Goal: Transaction & Acquisition: Purchase product/service

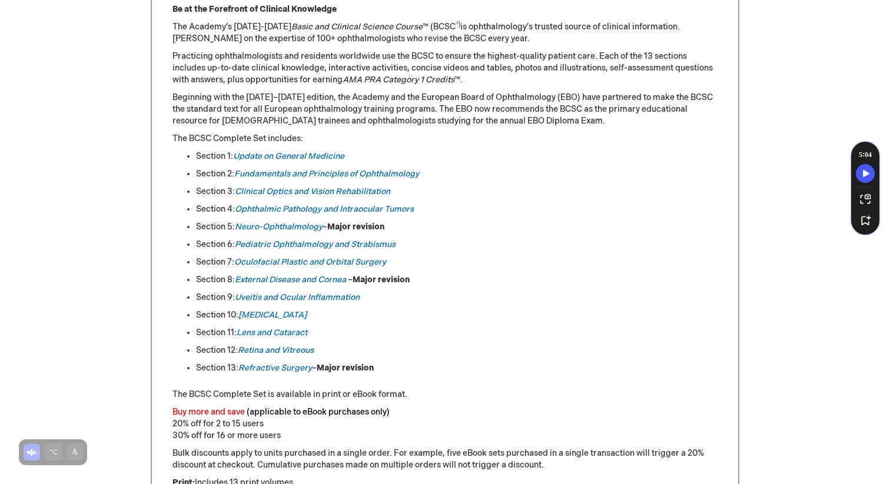
scroll to position [536, 0]
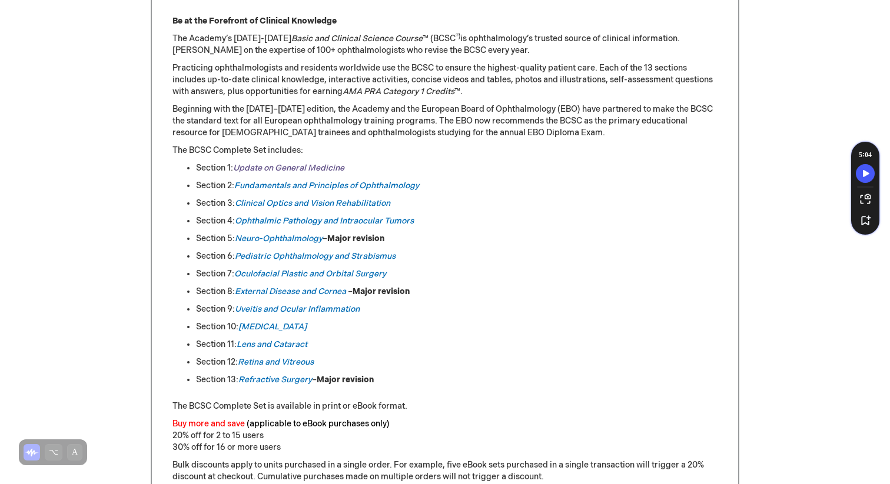
click at [305, 167] on link "Update on General Medicine" at bounding box center [288, 168] width 111 height 10
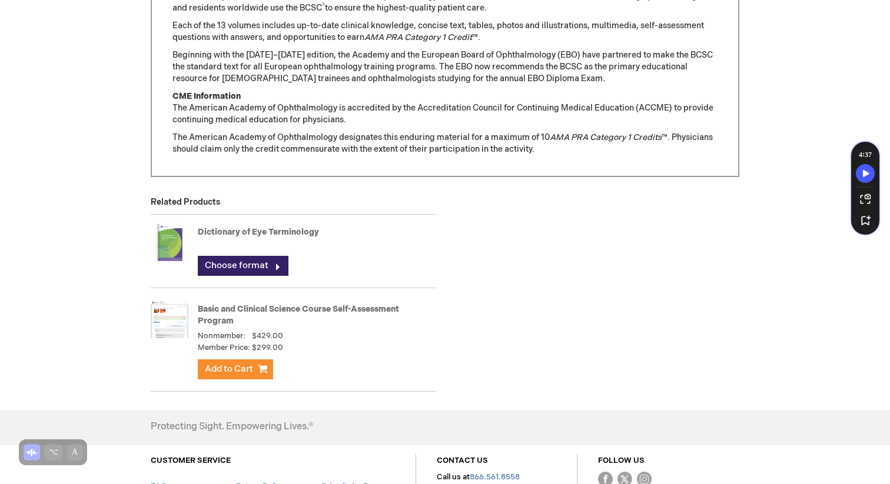
scroll to position [1032, 0]
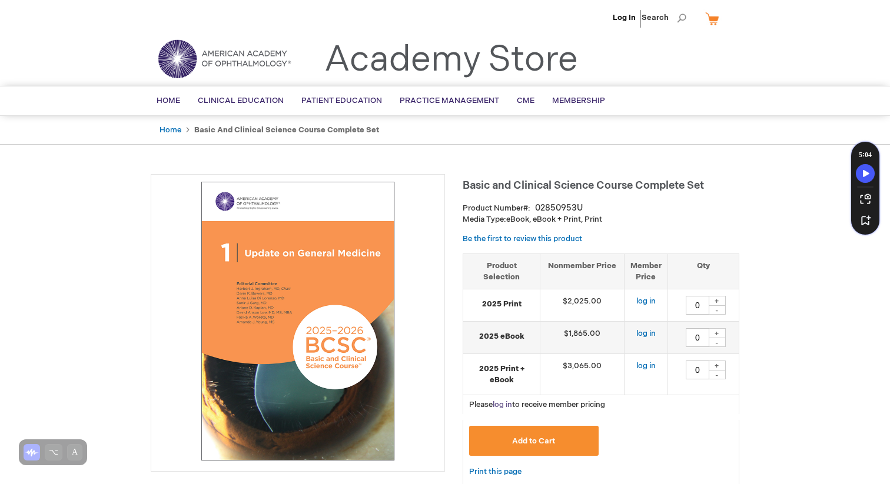
click at [498, 407] on link "log in" at bounding box center [502, 404] width 19 height 9
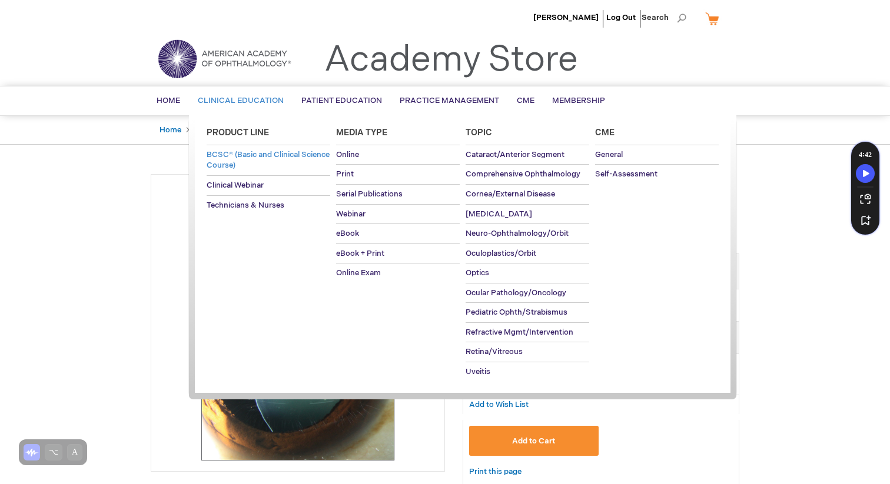
click at [292, 161] on link "BCSC® (Basic and Clinical Science Course)" at bounding box center [269, 160] width 124 height 30
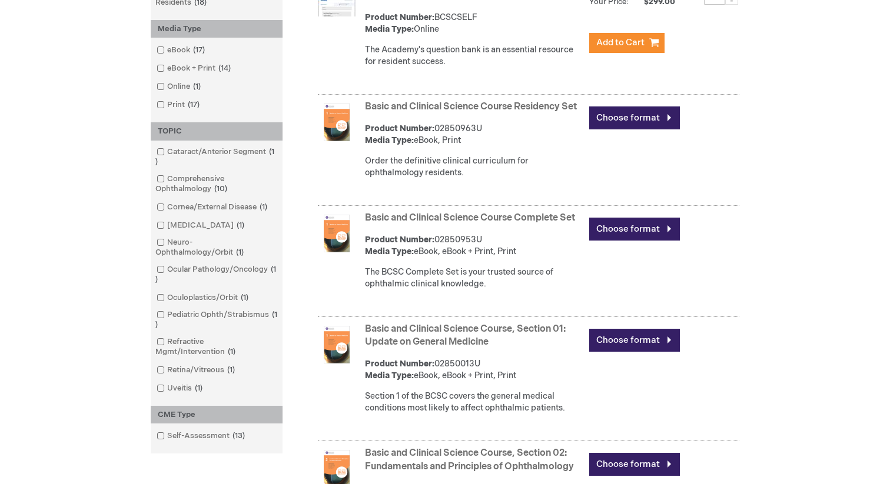
scroll to position [305, 0]
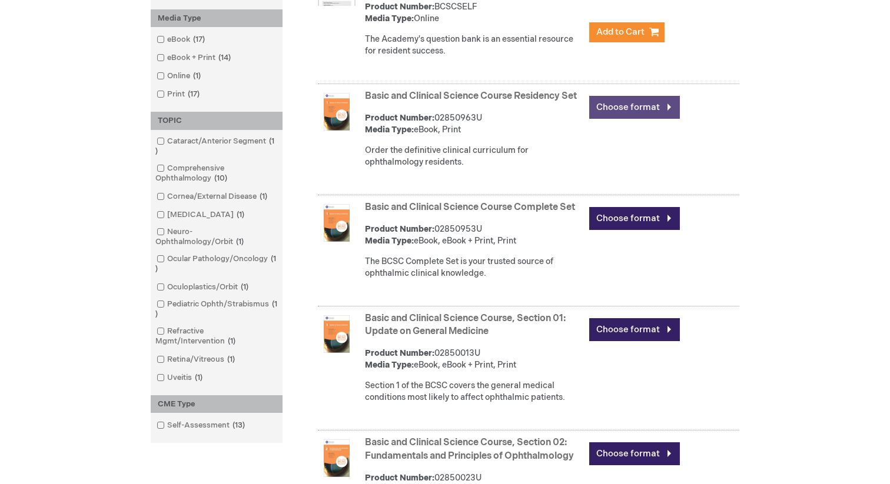
click at [611, 114] on link "Choose format" at bounding box center [634, 107] width 91 height 23
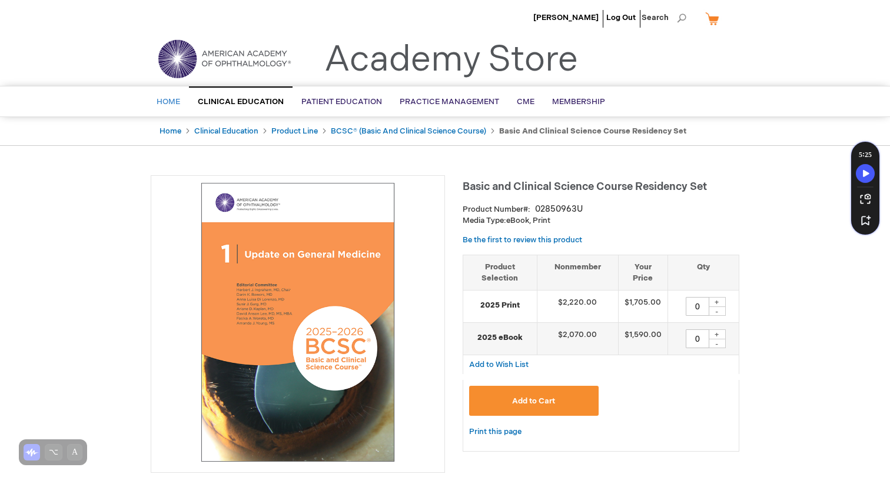
click at [168, 109] on link "Home" at bounding box center [168, 102] width 41 height 29
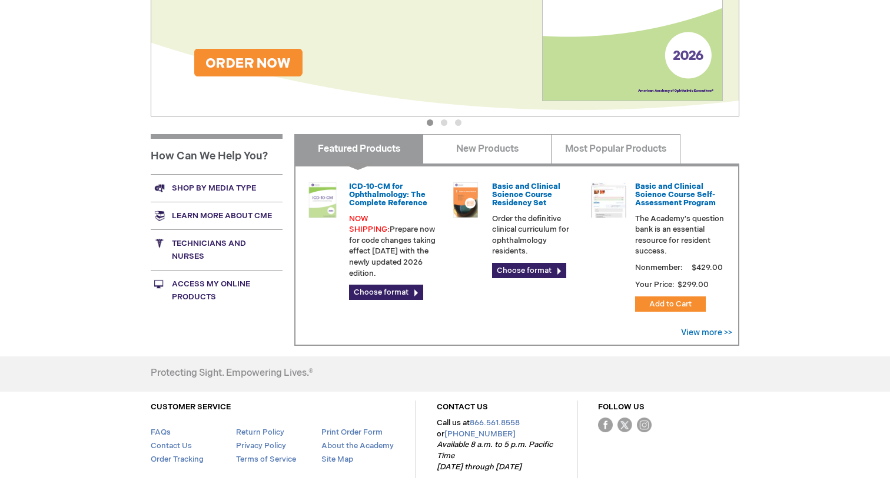
scroll to position [288, 0]
